Goal: Task Accomplishment & Management: Manage account settings

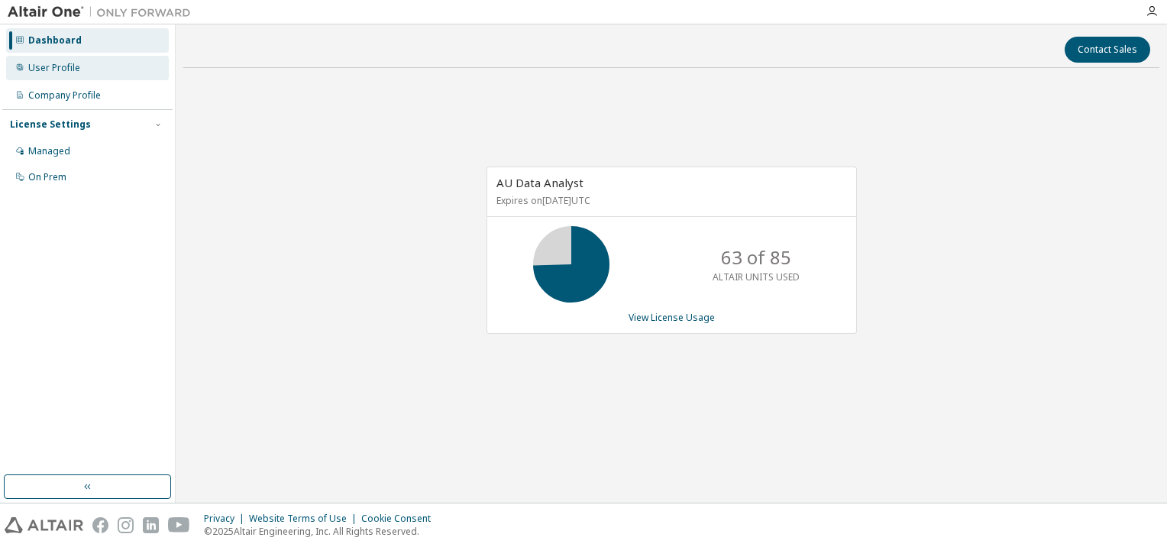
click at [65, 76] on div "User Profile" at bounding box center [87, 68] width 163 height 24
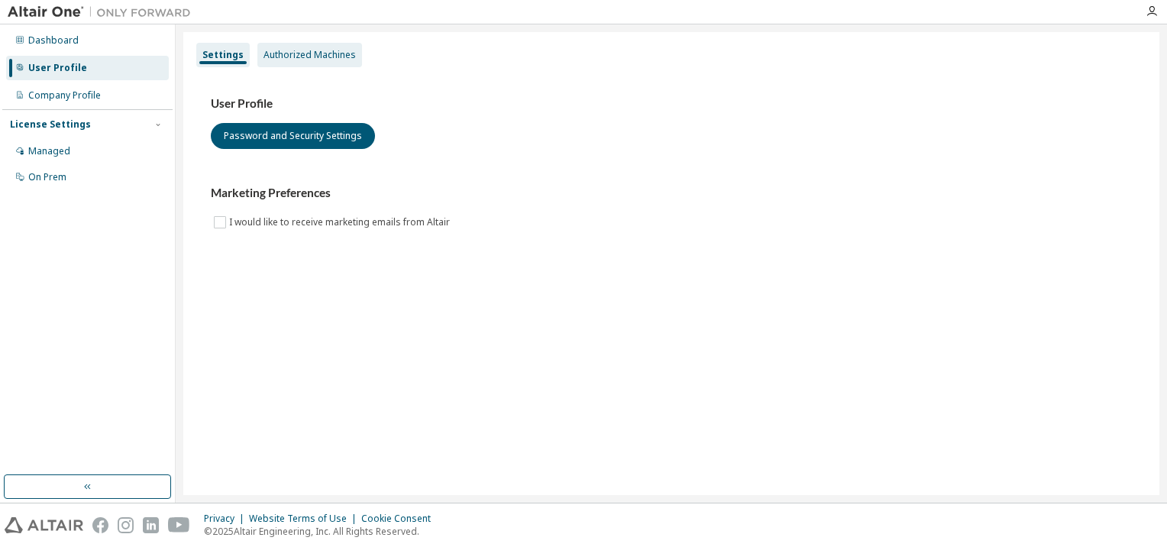
click at [305, 53] on div "Authorized Machines" at bounding box center [309, 55] width 92 height 12
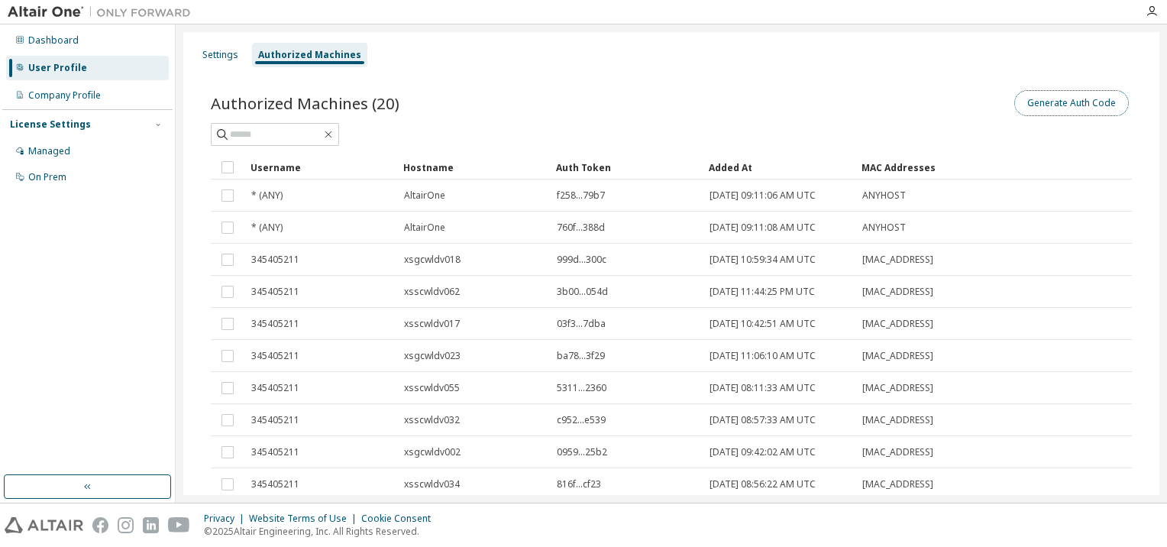
click at [1078, 102] on button "Generate Auth Code" at bounding box center [1071, 103] width 115 height 26
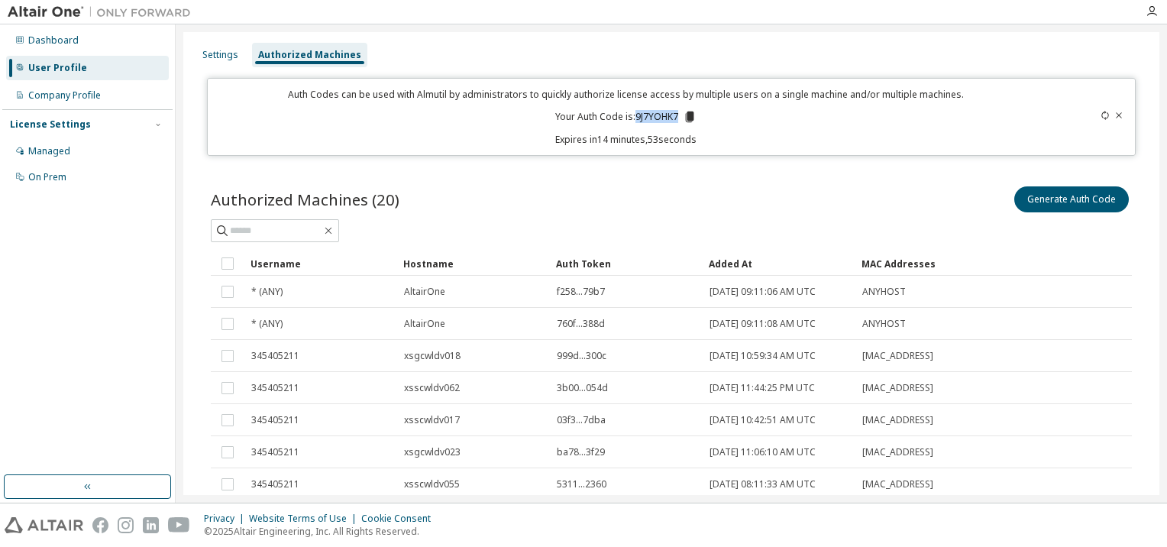
drag, startPoint x: 634, startPoint y: 114, endPoint x: 674, endPoint y: 115, distance: 40.5
click at [674, 115] on p "Your Auth Code is: 9J7YOHK7" at bounding box center [625, 117] width 141 height 14
copy p "9J7YOHK7"
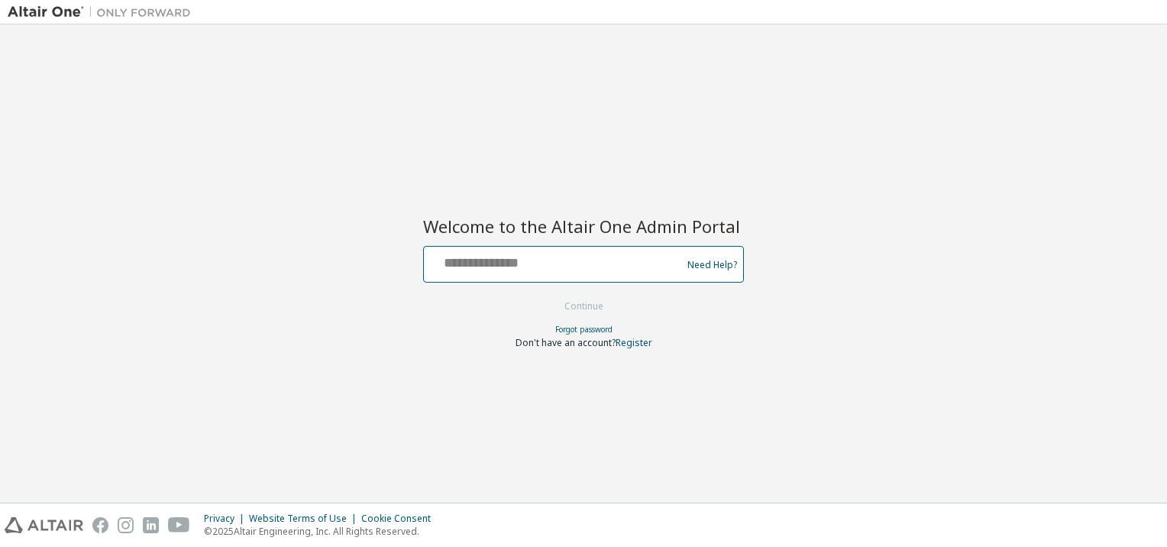
click at [452, 263] on input "text" at bounding box center [555, 261] width 250 height 22
type input "**********"
click at [594, 307] on button "Continue" at bounding box center [583, 306] width 71 height 23
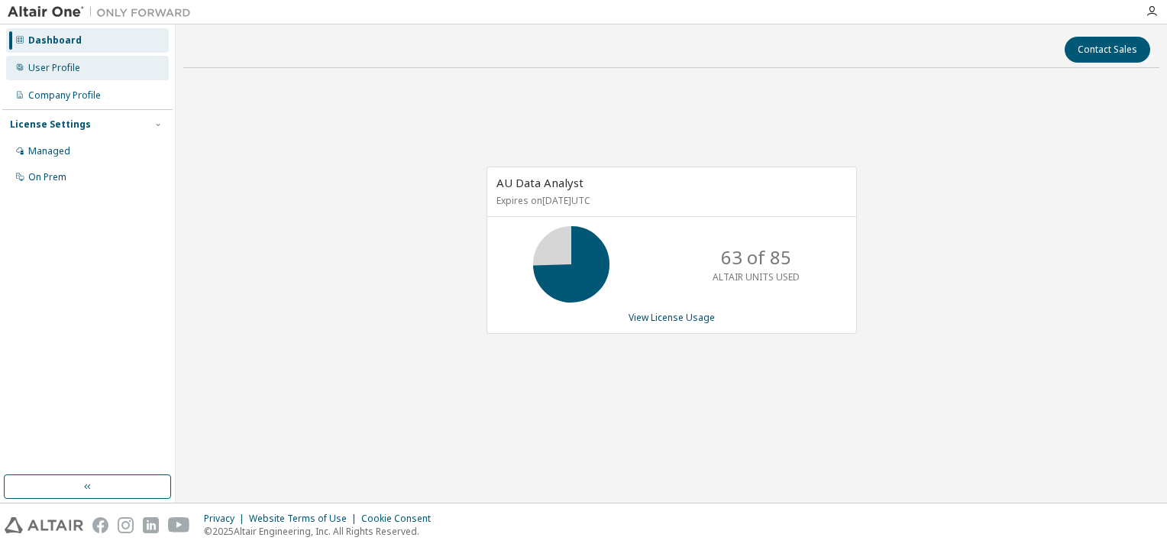
click at [57, 68] on div "User Profile" at bounding box center [54, 68] width 52 height 12
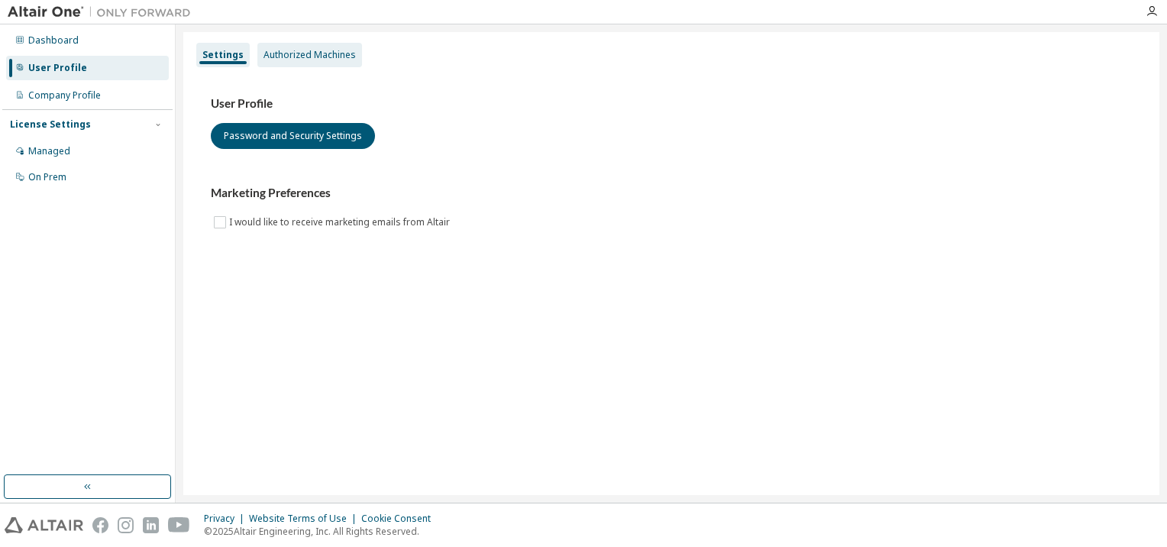
click at [313, 54] on div "Authorized Machines" at bounding box center [309, 55] width 92 height 12
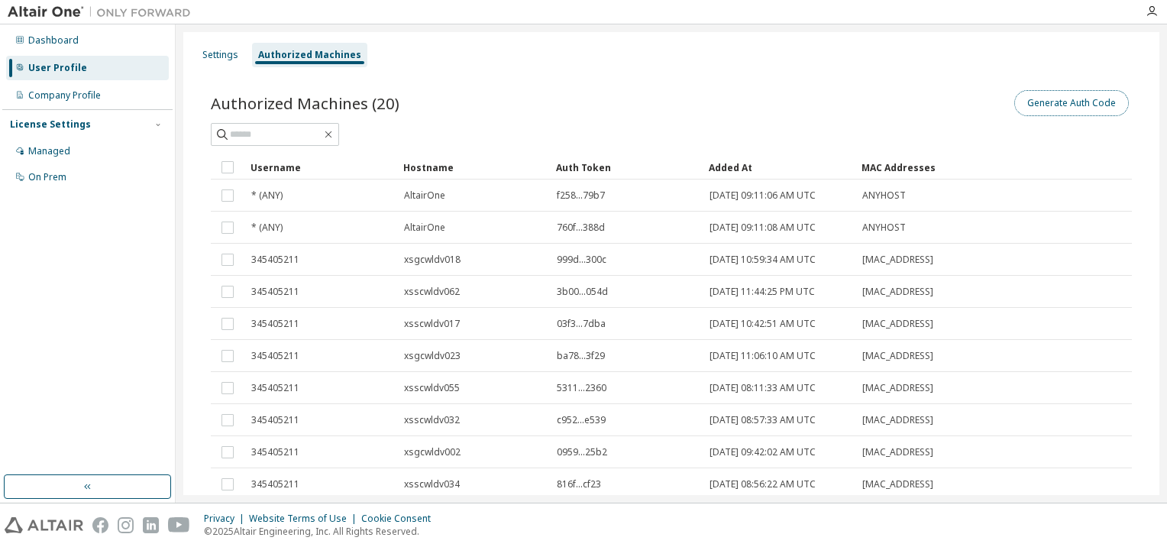
click at [1069, 102] on button "Generate Auth Code" at bounding box center [1071, 103] width 115 height 26
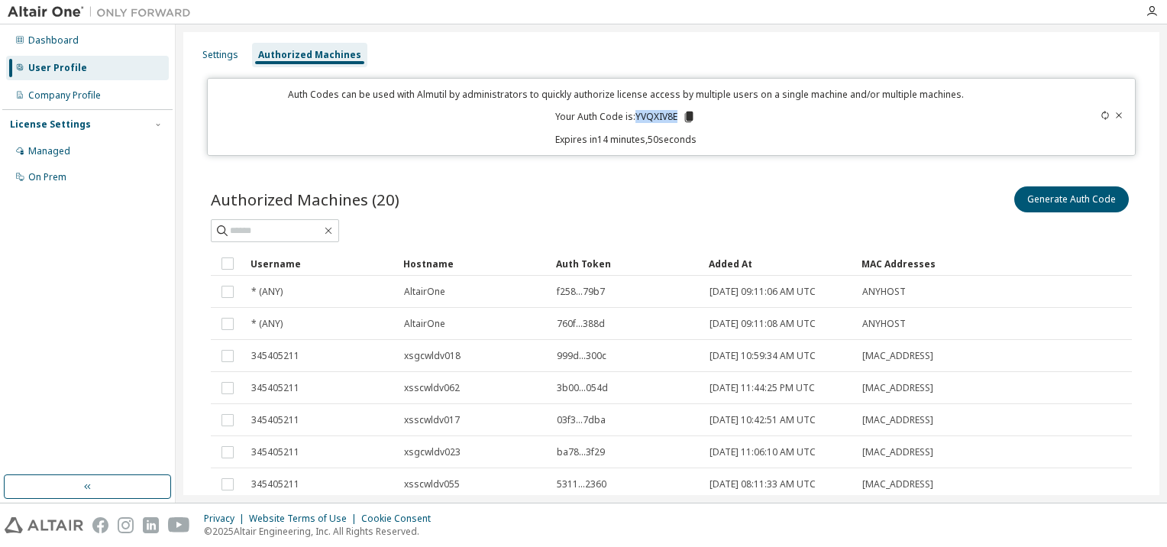
drag, startPoint x: 673, startPoint y: 115, endPoint x: 635, endPoint y: 116, distance: 38.2
click at [635, 116] on p "Your Auth Code is: YVQXIV8E" at bounding box center [625, 117] width 140 height 14
copy p "YVQXIV8E"
